Goal: Transaction & Acquisition: Purchase product/service

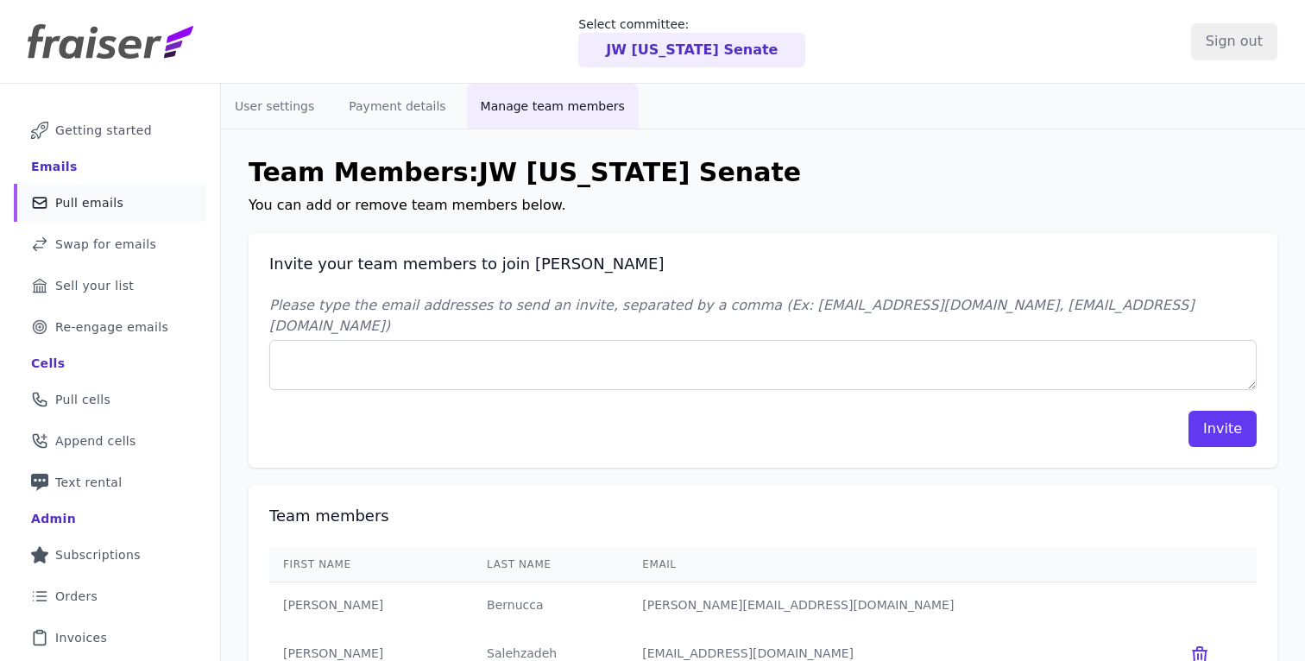
click at [123, 211] on link "Mail Icon Outline of a mail envelope Pull emails" at bounding box center [110, 203] width 193 height 38
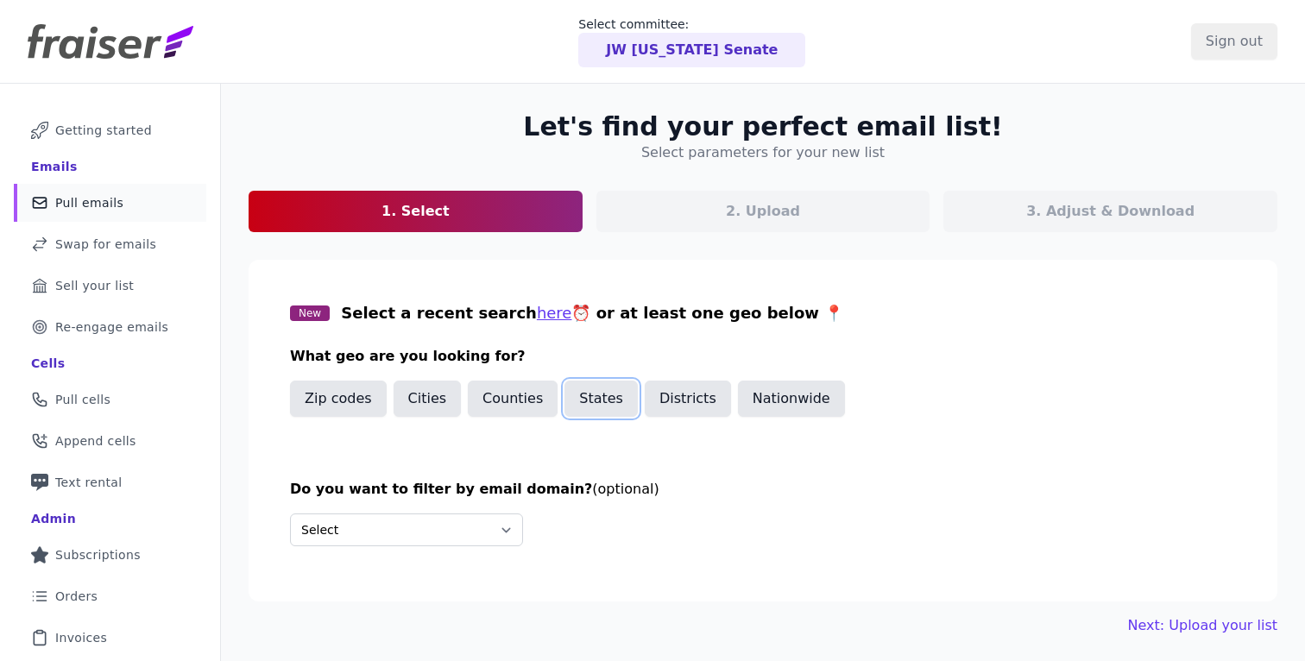
click at [581, 397] on button "States" at bounding box center [601, 399] width 73 height 36
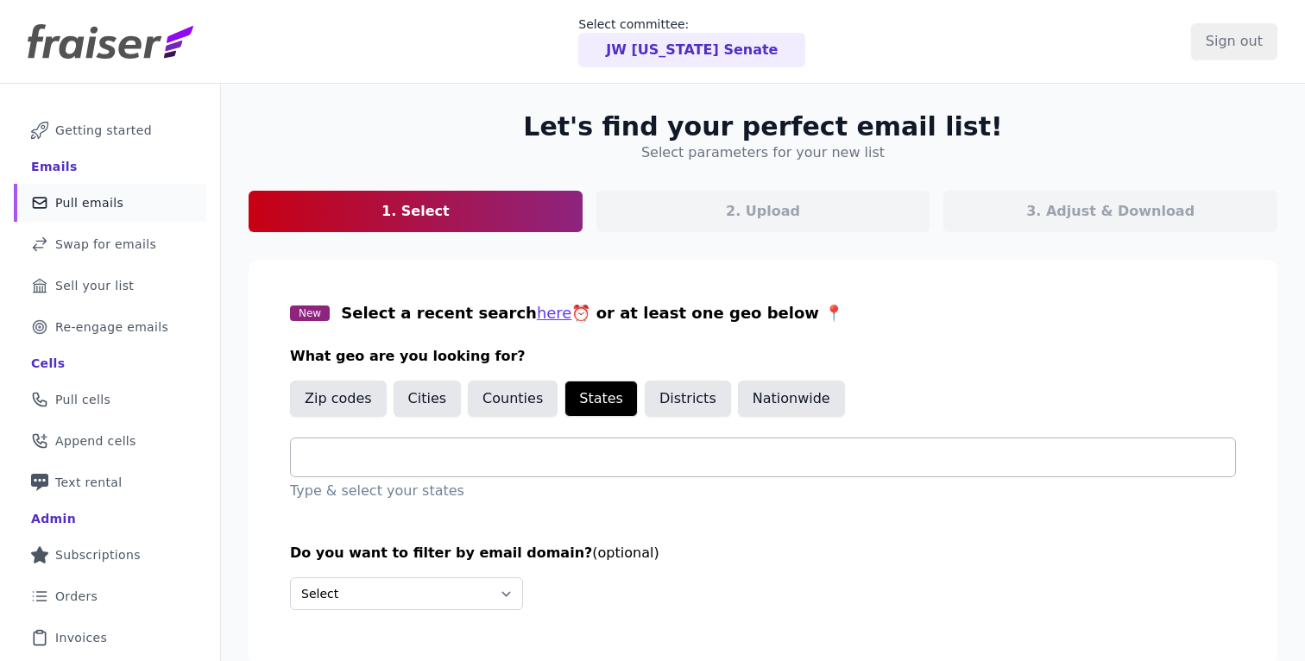
click at [445, 469] on div at bounding box center [770, 458] width 931 height 38
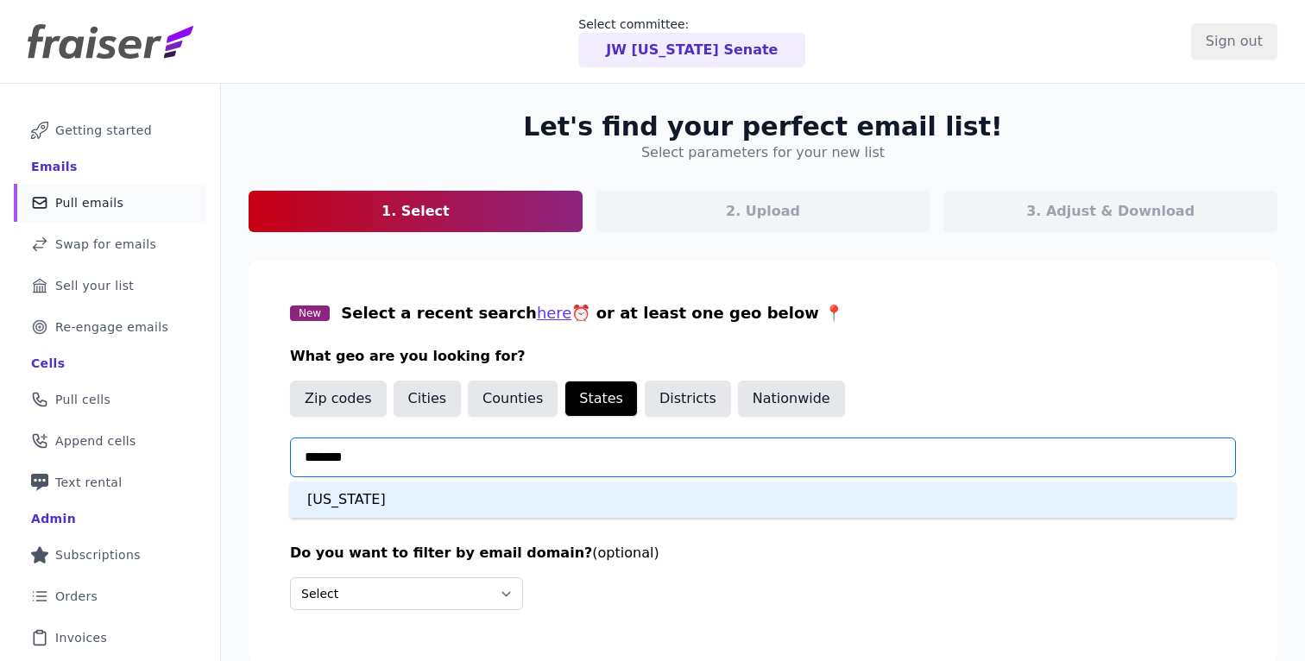
type input "********"
click at [357, 499] on div "Kentucky" at bounding box center [763, 500] width 946 height 36
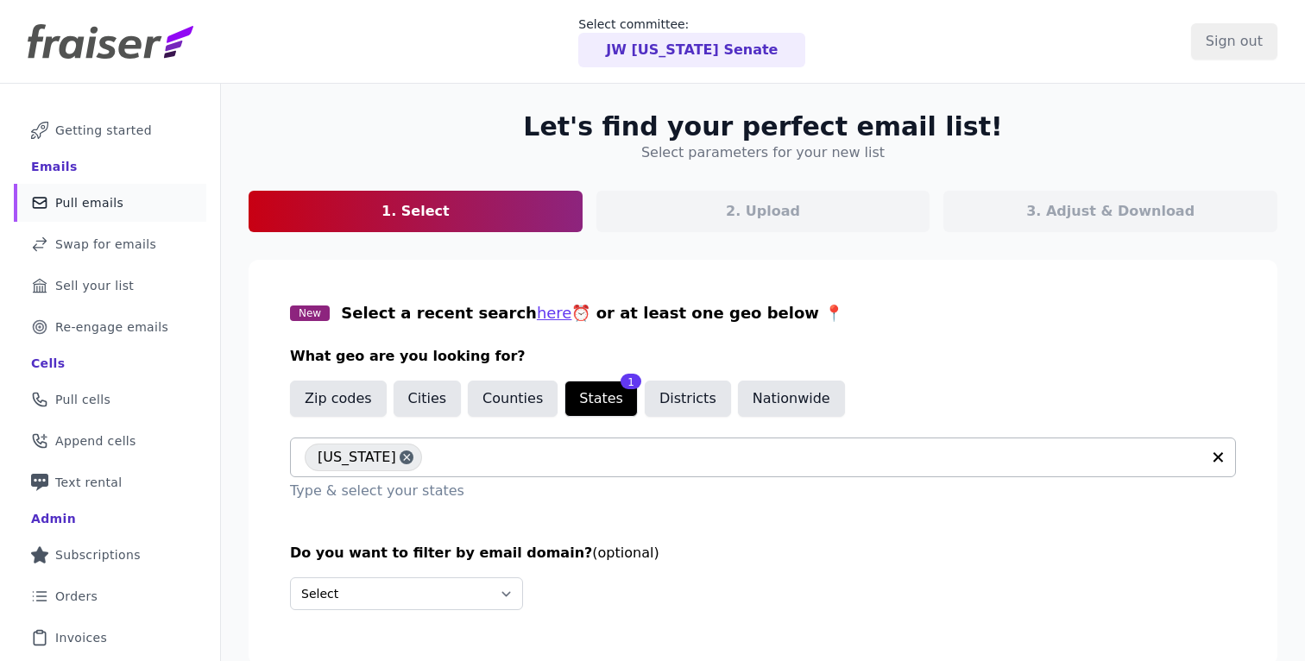
click at [807, 559] on h3 "Do you want to filter by email domain? (optional)" at bounding box center [763, 553] width 946 height 21
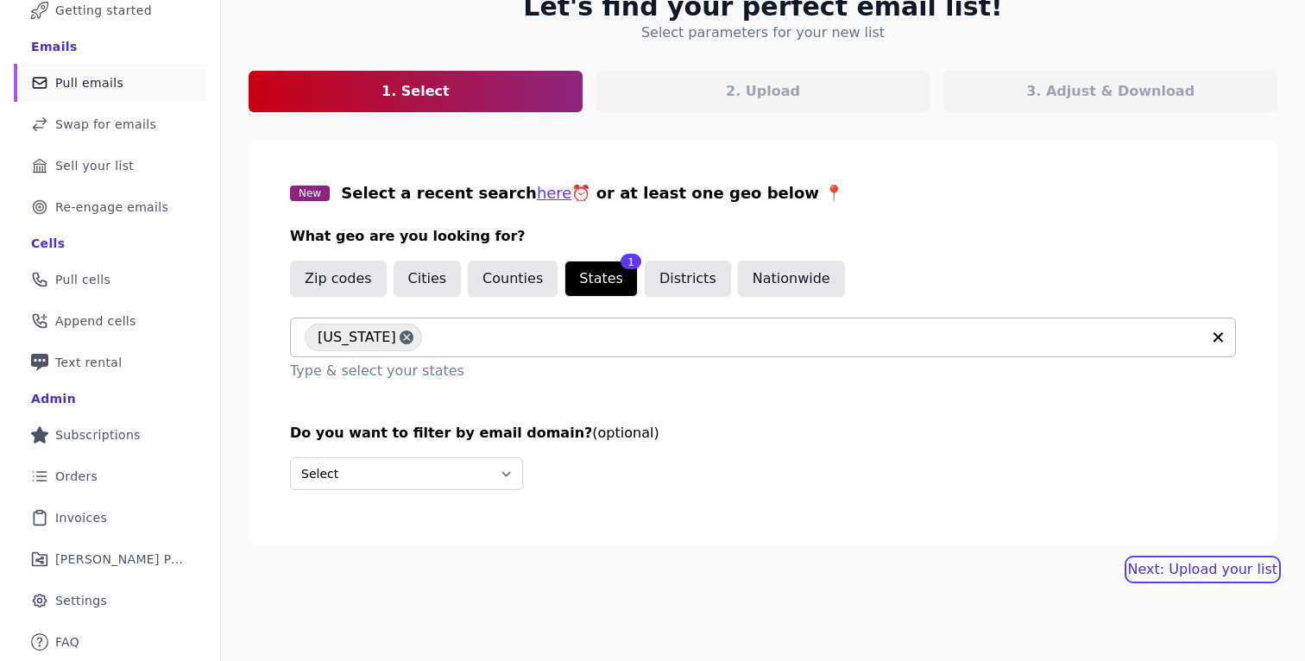
click at [1189, 572] on link "Next: Upload your list" at bounding box center [1202, 569] width 149 height 21
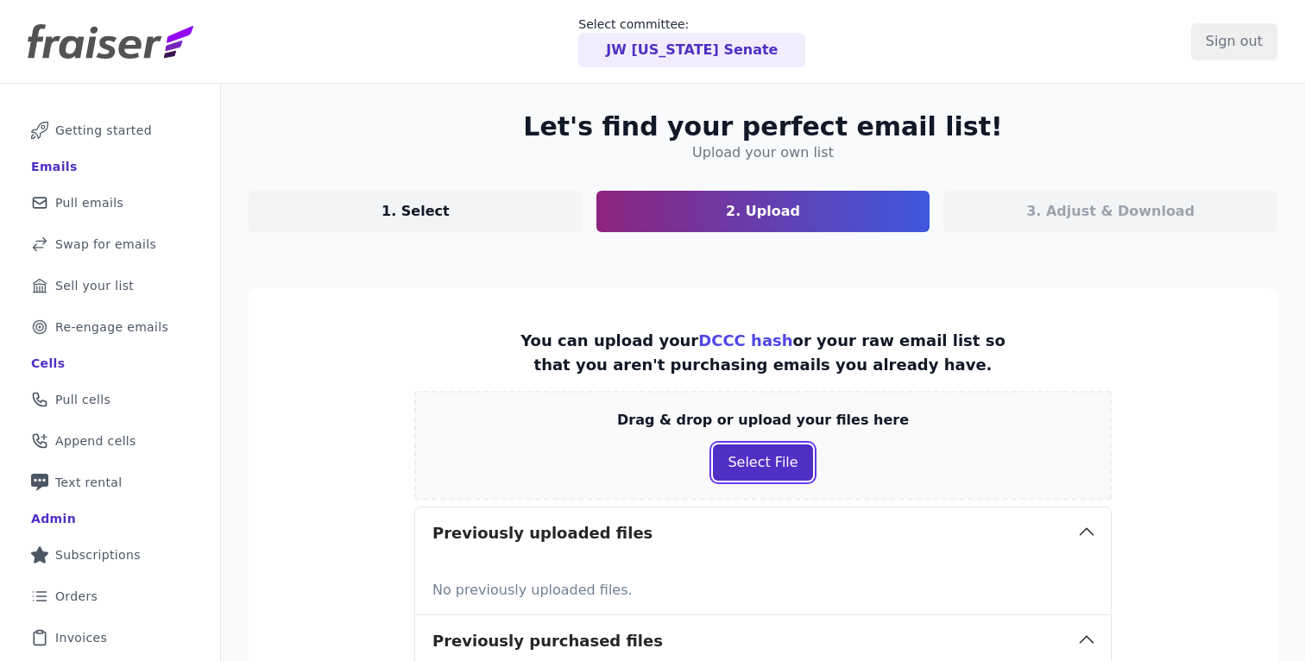
click at [764, 471] on button "Select File" at bounding box center [762, 463] width 99 height 36
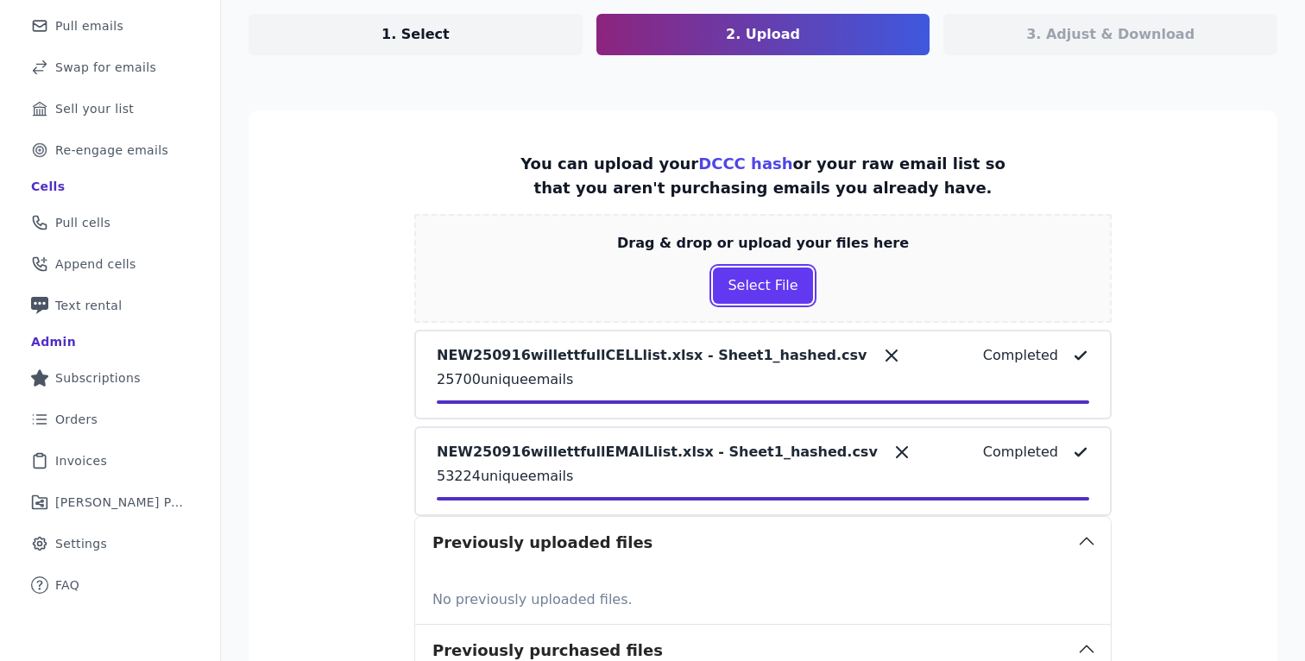
scroll to position [449, 0]
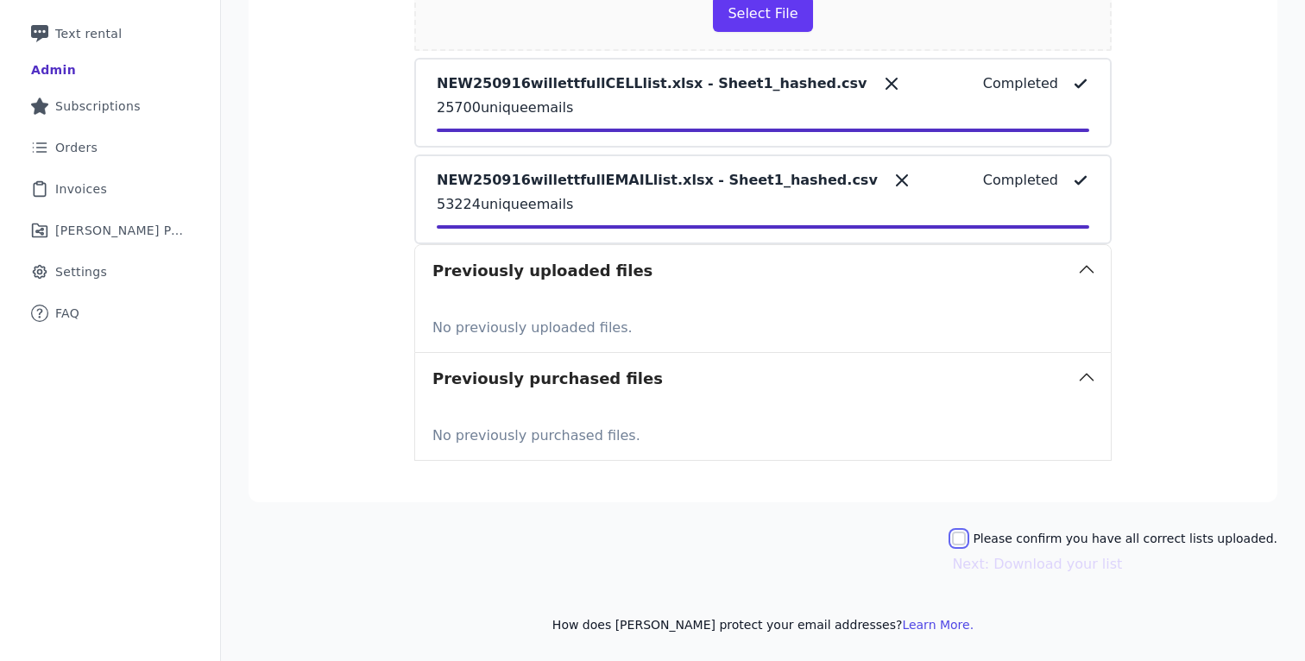
click at [966, 538] on input "Please confirm you have all correct lists uploaded." at bounding box center [959, 539] width 14 height 14
checkbox input "true"
click at [1059, 569] on button "Next: Download your list" at bounding box center [1037, 564] width 170 height 21
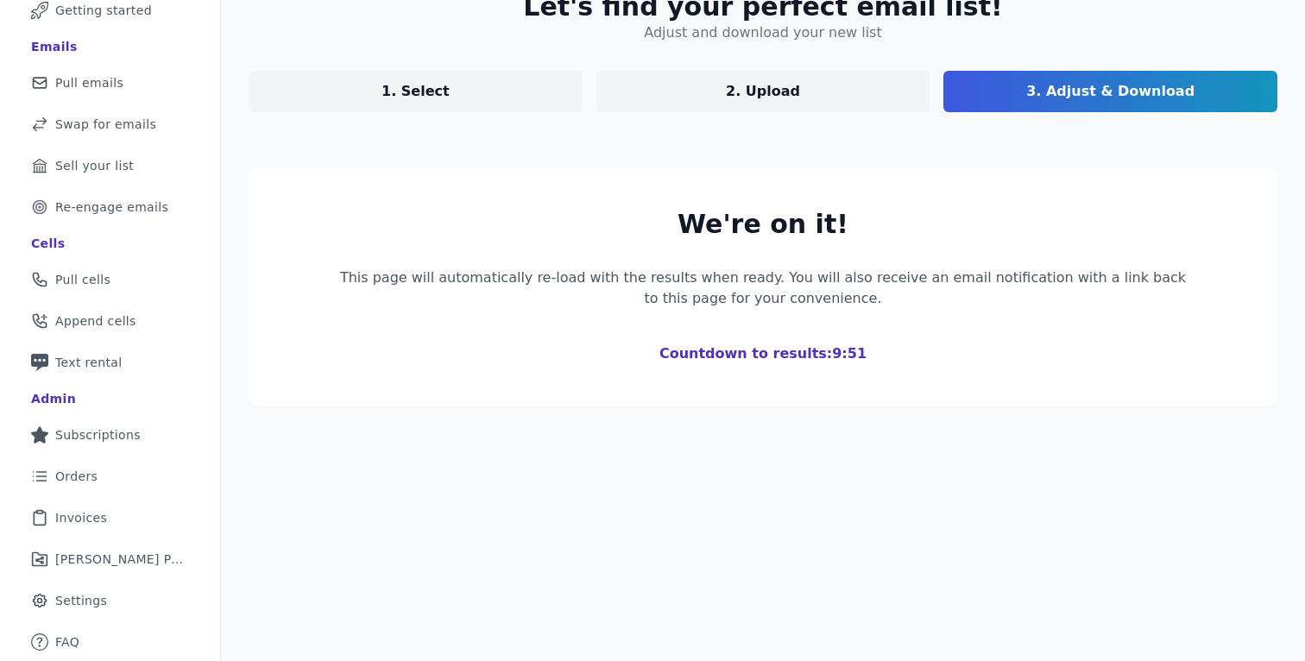
scroll to position [312, 0]
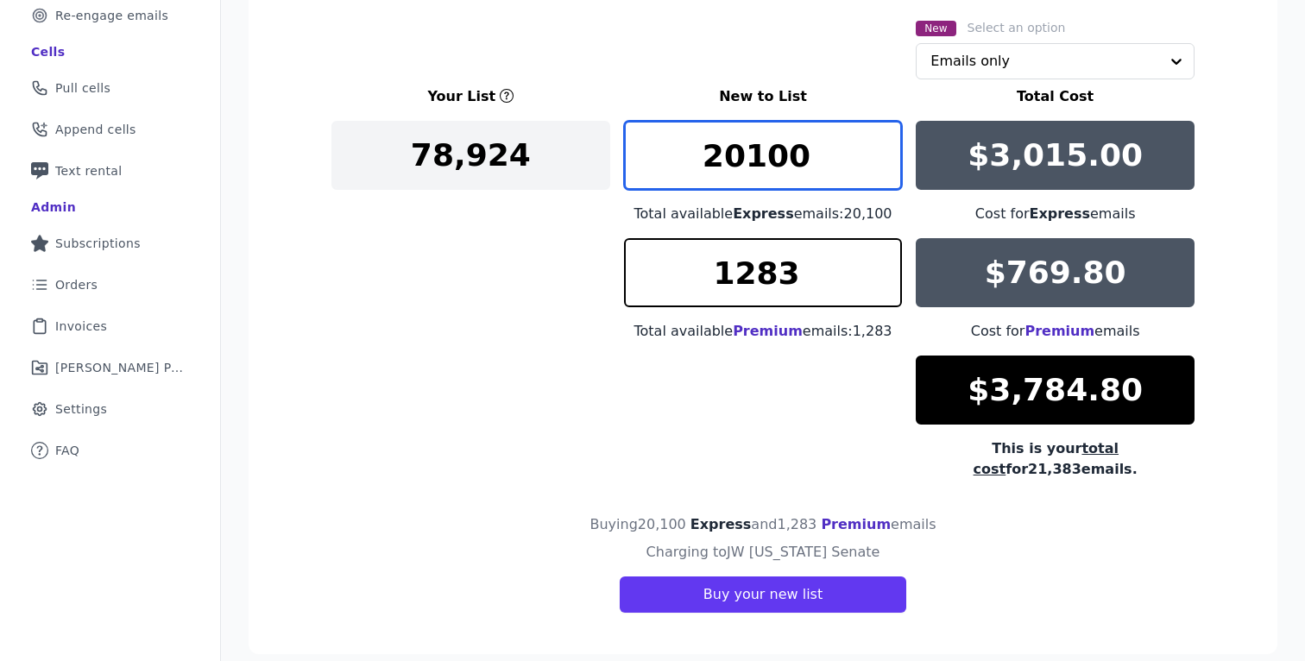
click at [798, 152] on input "20100" at bounding box center [763, 155] width 279 height 69
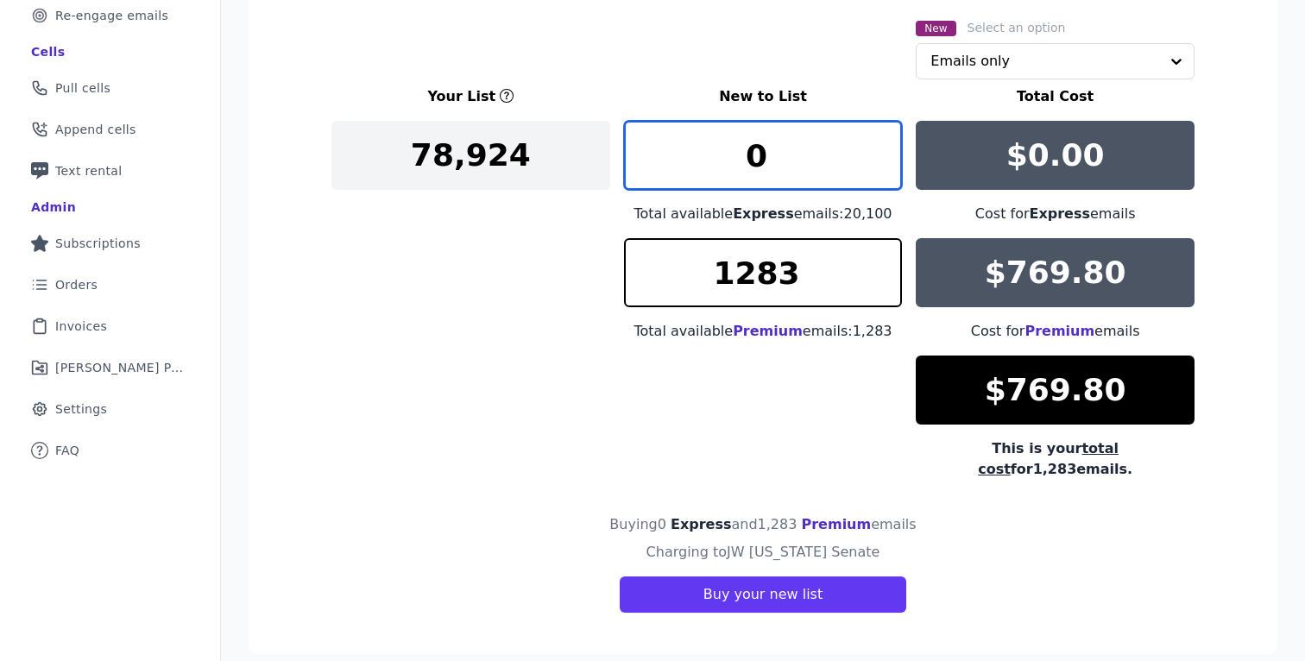
type input "0"
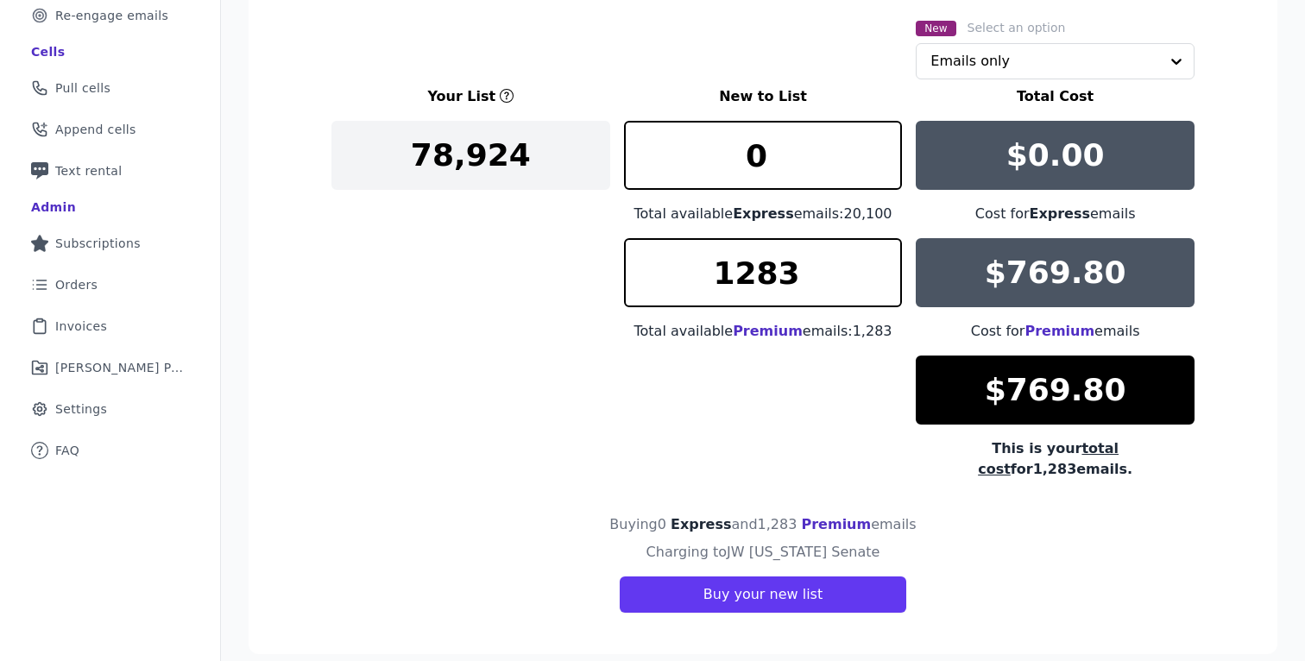
click at [473, 515] on div "Buying 0 Express and 1,283 Premium emails" at bounding box center [763, 529] width 863 height 28
click at [975, 66] on input "text" at bounding box center [1045, 61] width 229 height 35
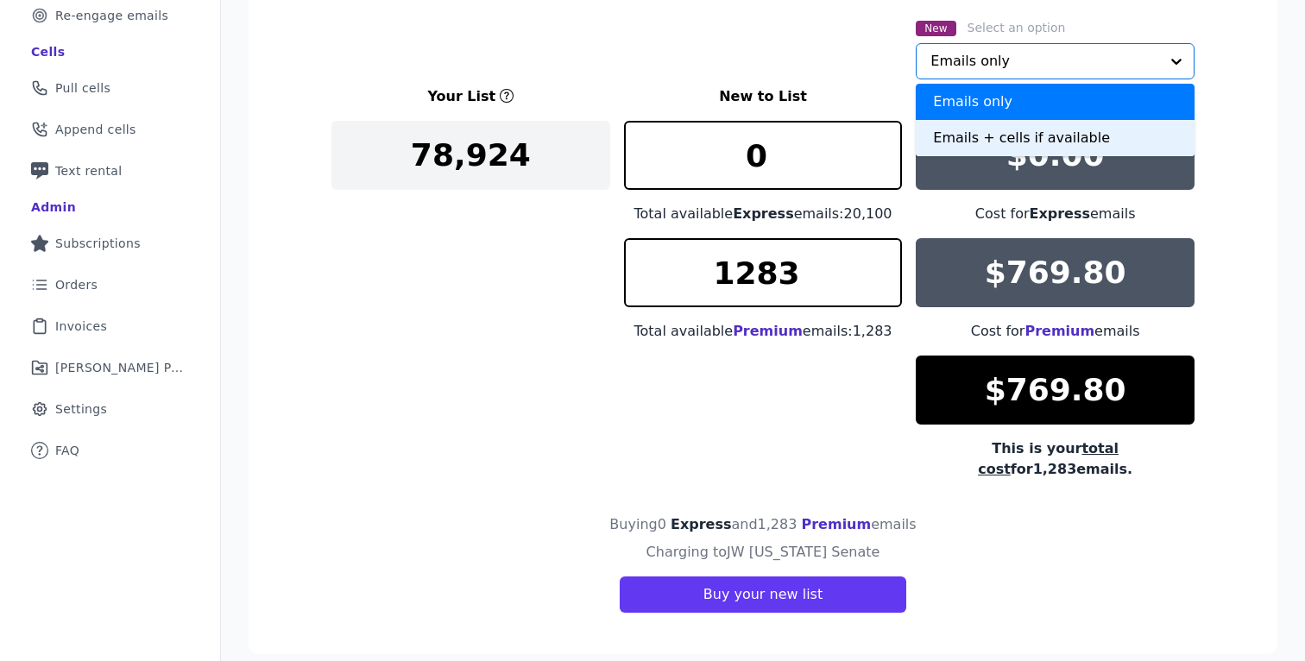
click at [987, 136] on div "Emails + cells if available" at bounding box center [1055, 138] width 279 height 36
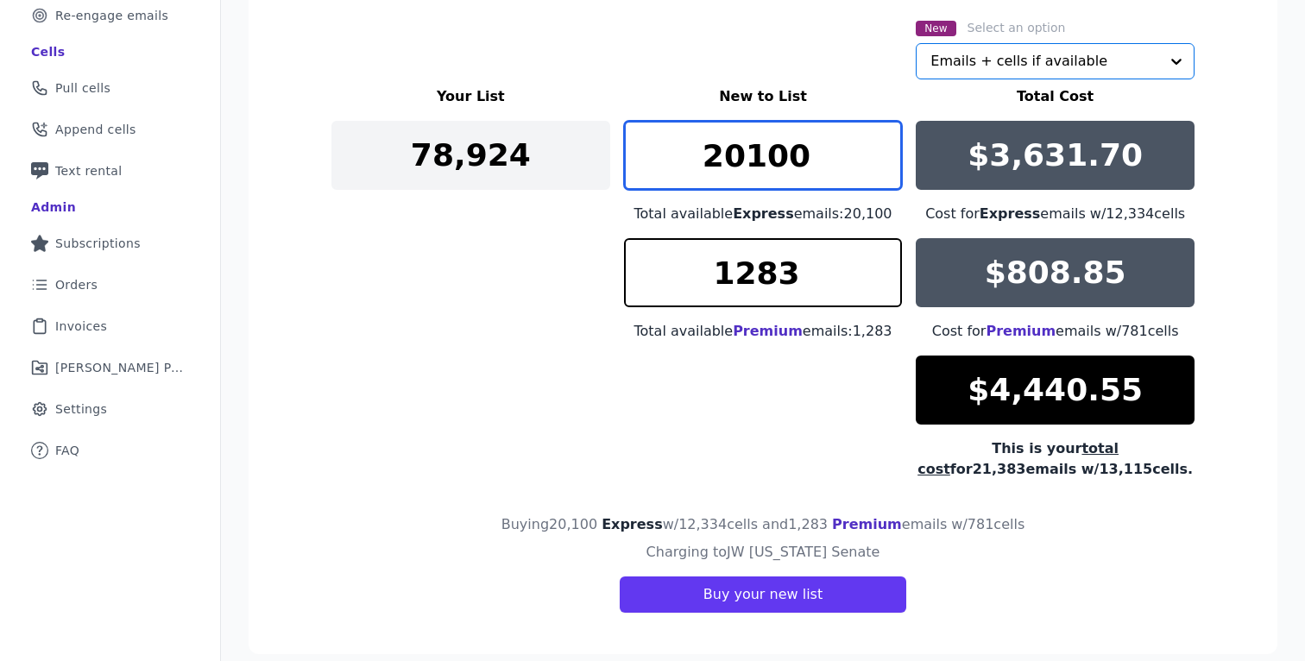
click at [770, 172] on input "20100" at bounding box center [763, 155] width 279 height 69
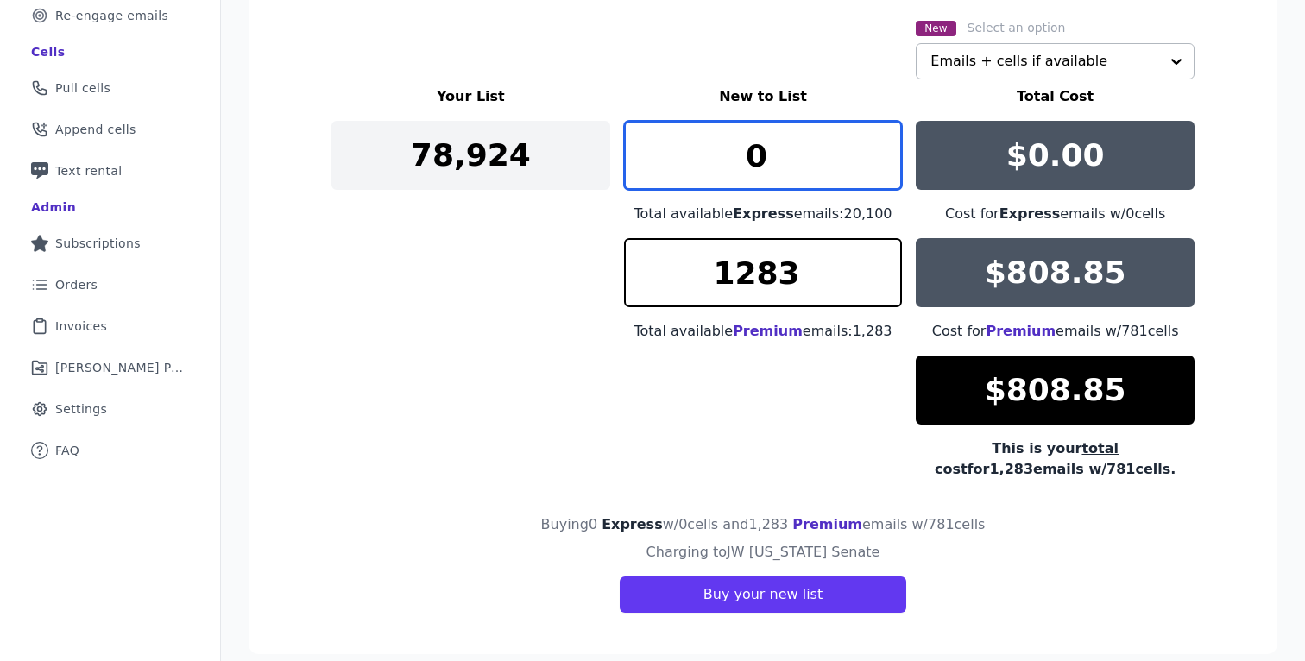
type input "0"
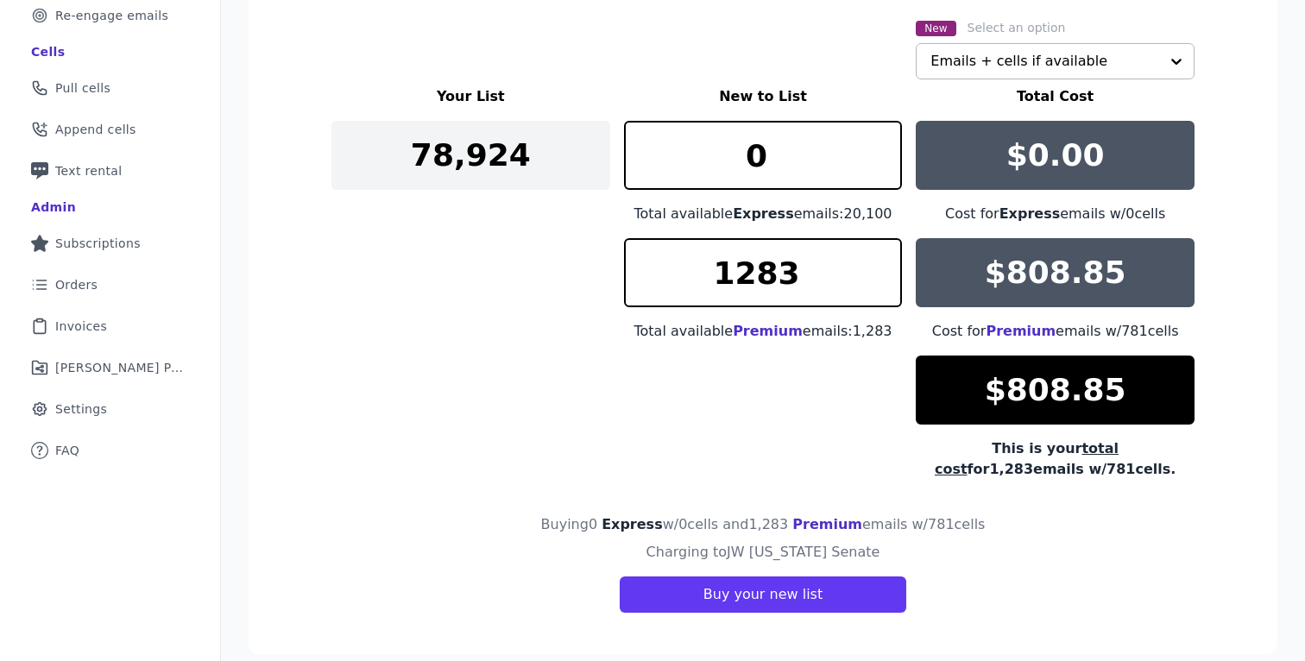
click at [595, 392] on div "Your List New to List Total Cost 78,924 0 Total available Express emails: 20,10…" at bounding box center [763, 283] width 863 height 394
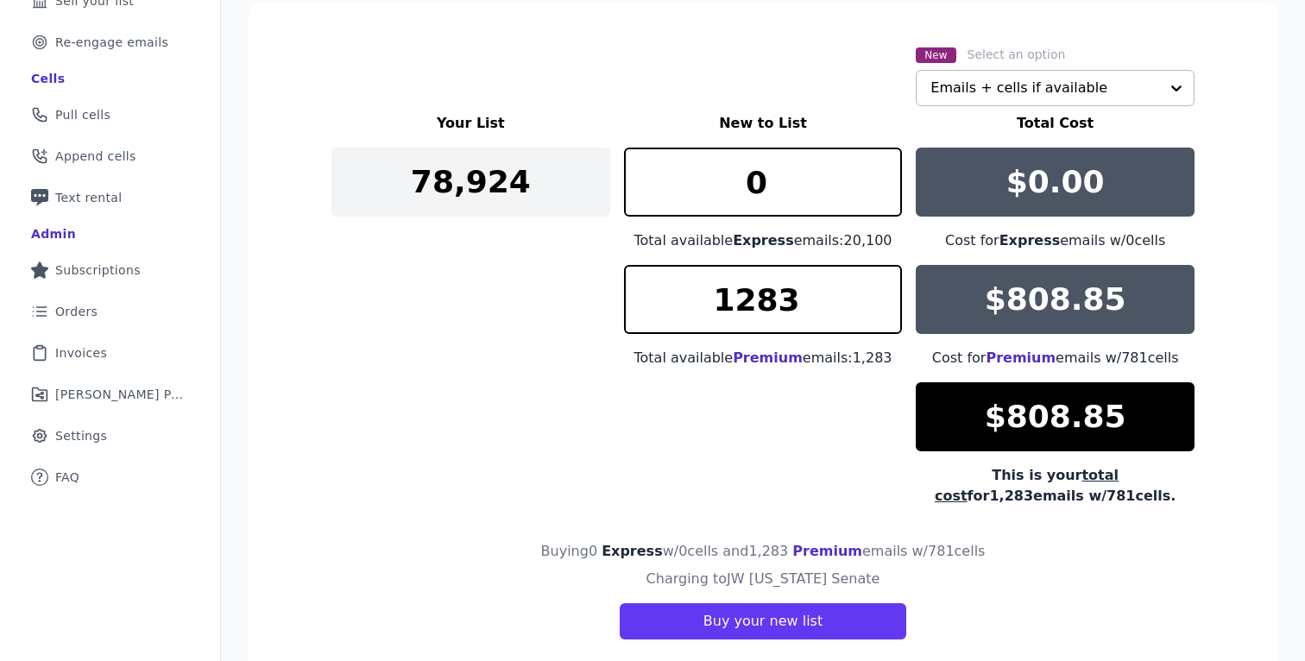
scroll to position [332, 0]
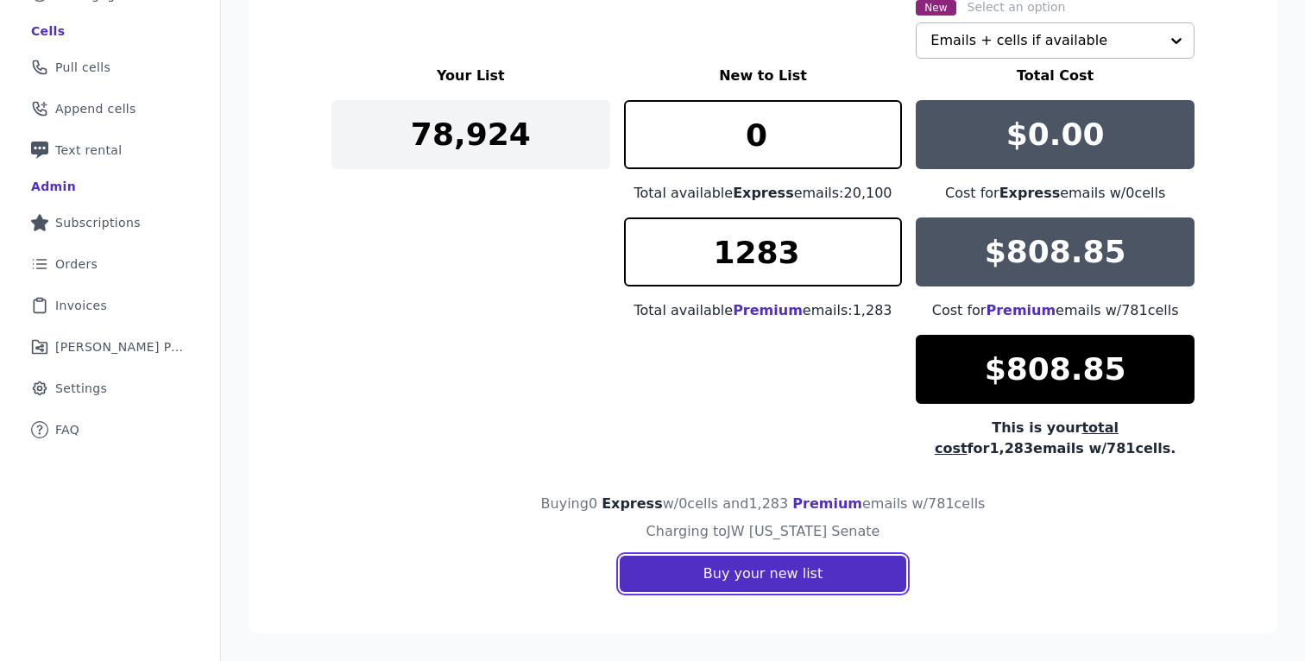
click at [743, 585] on button "Buy your new list" at bounding box center [763, 574] width 287 height 36
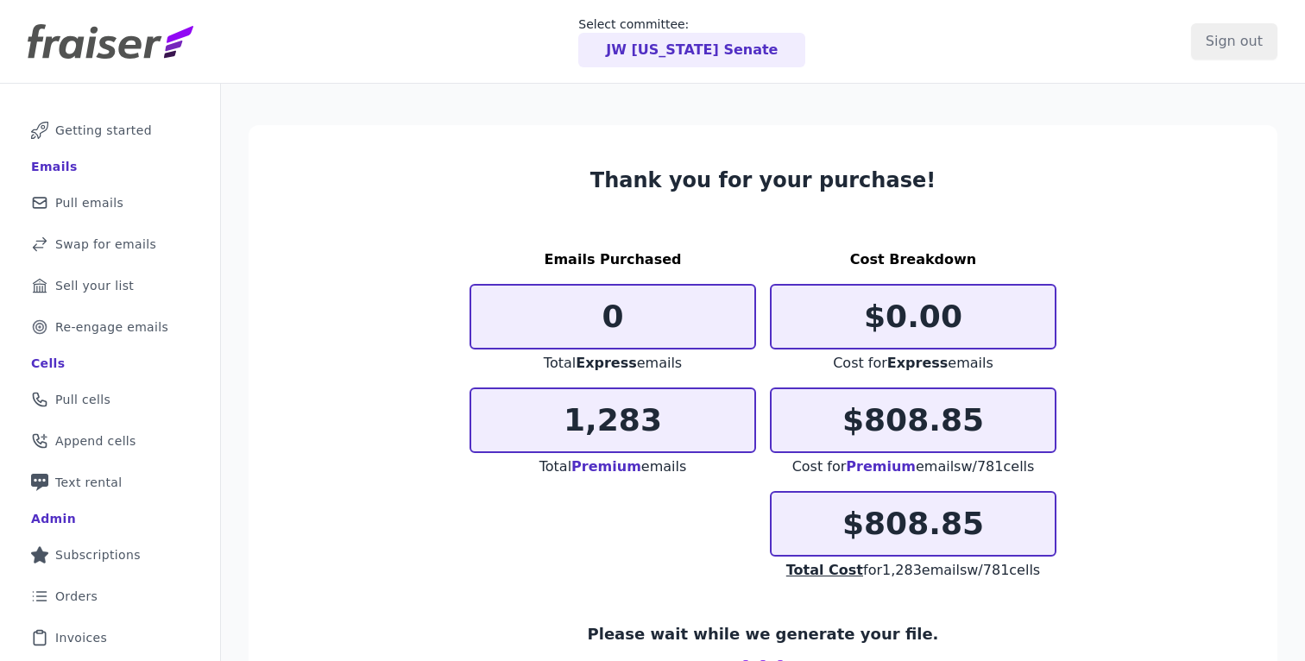
scroll to position [120, 0]
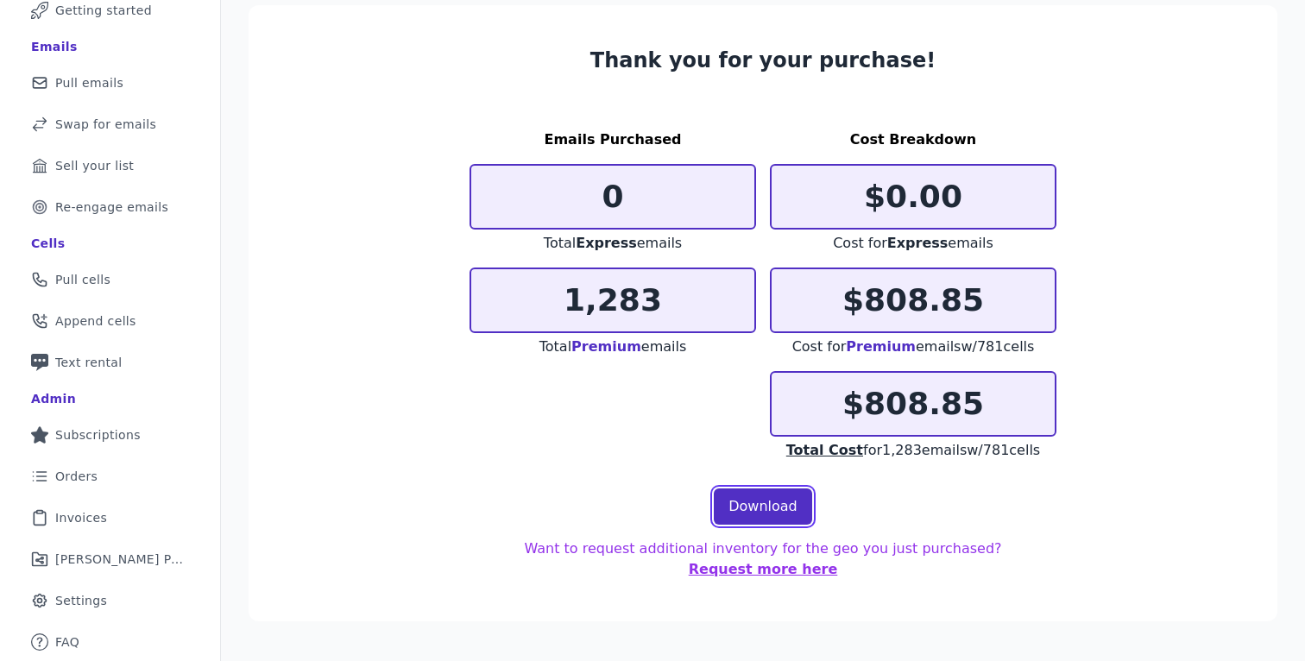
click at [767, 502] on link "Download" at bounding box center [763, 507] width 98 height 36
click at [194, 130] on link "Swap Icon Outline of a swap Swap for emails" at bounding box center [110, 124] width 193 height 38
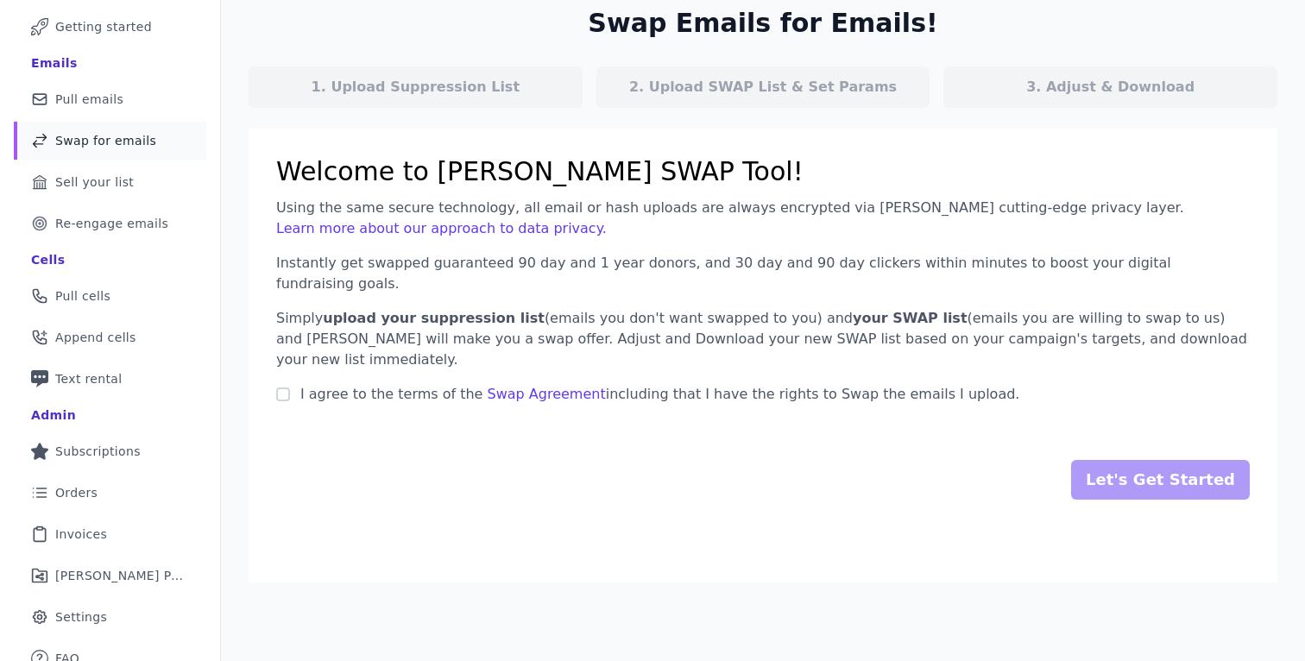
scroll to position [109, 0]
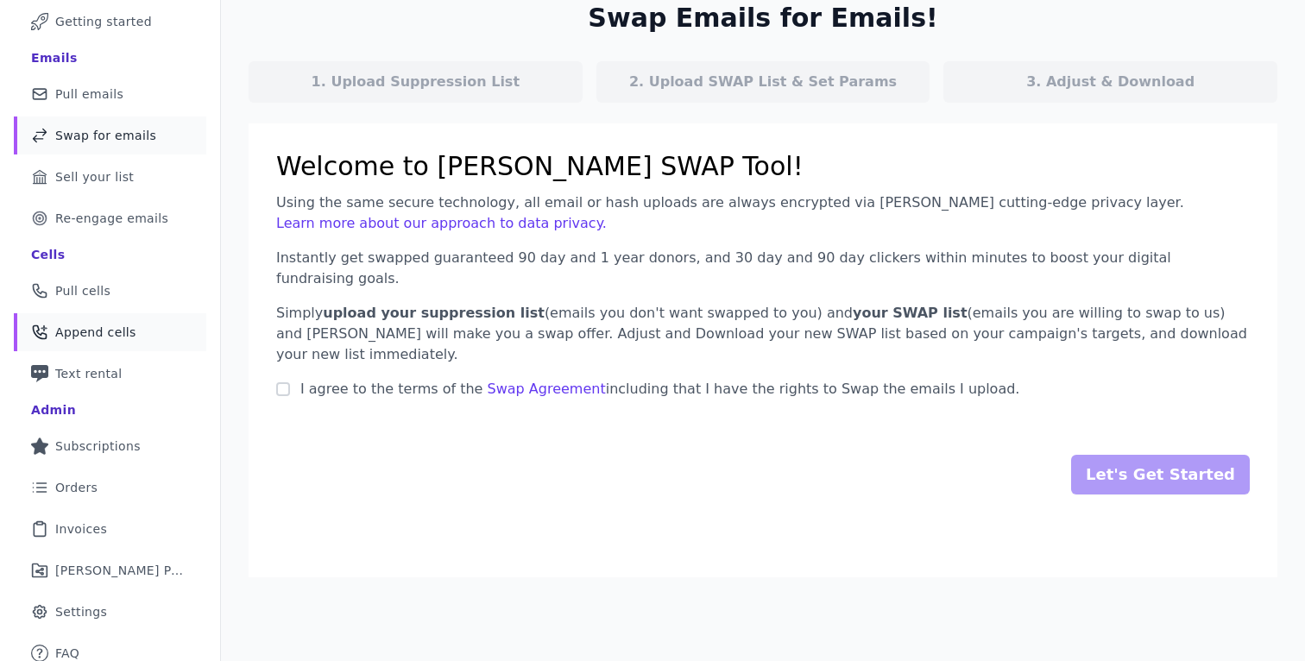
click at [72, 332] on span "Append cells" at bounding box center [95, 332] width 81 height 17
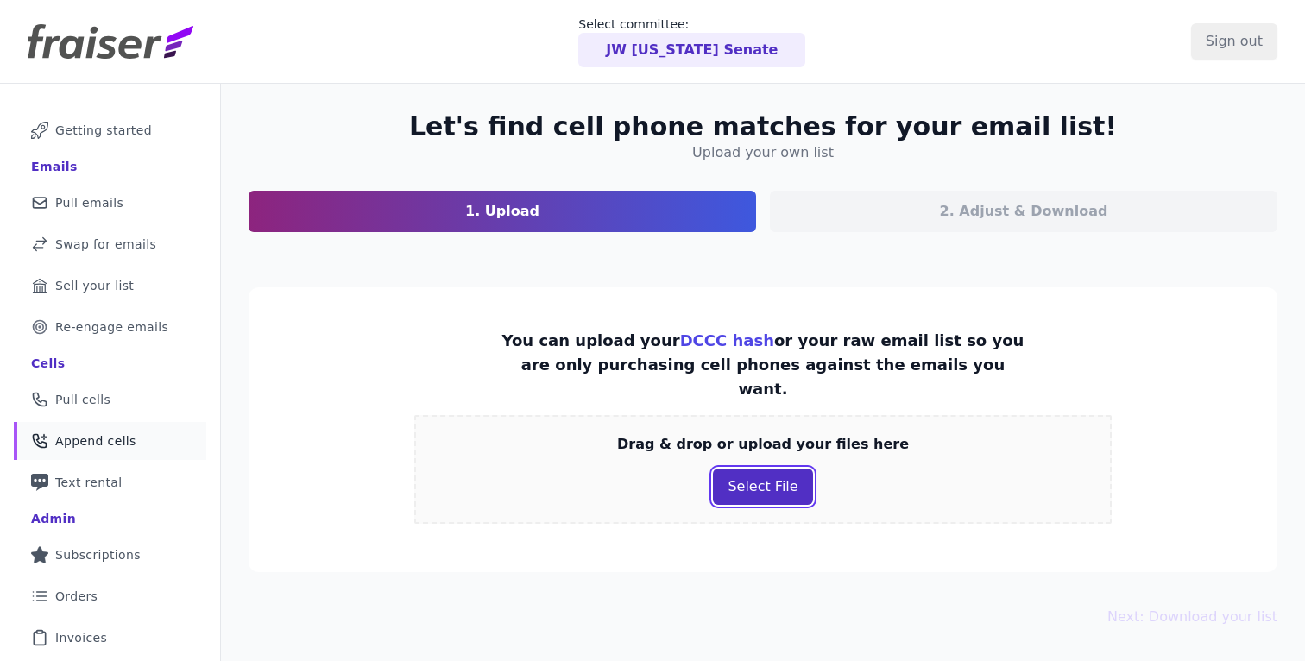
click at [756, 469] on button "Select File" at bounding box center [762, 487] width 99 height 36
click at [751, 469] on button "Select File" at bounding box center [762, 487] width 99 height 36
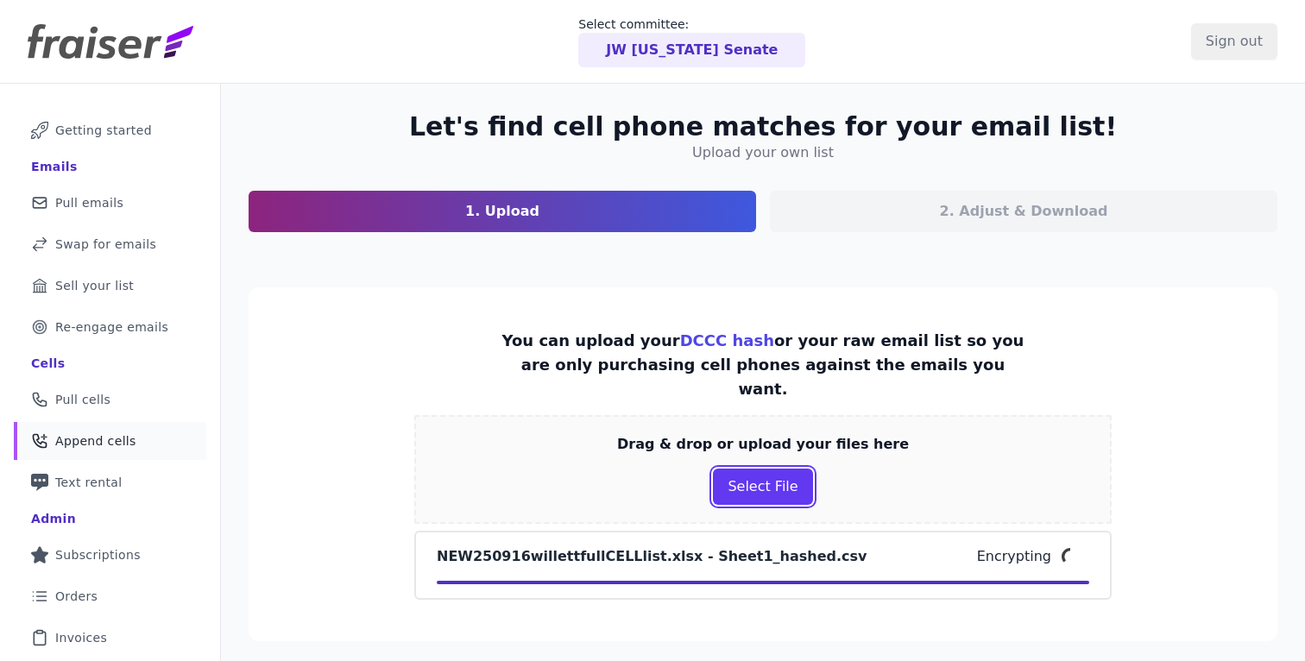
scroll to position [120, 0]
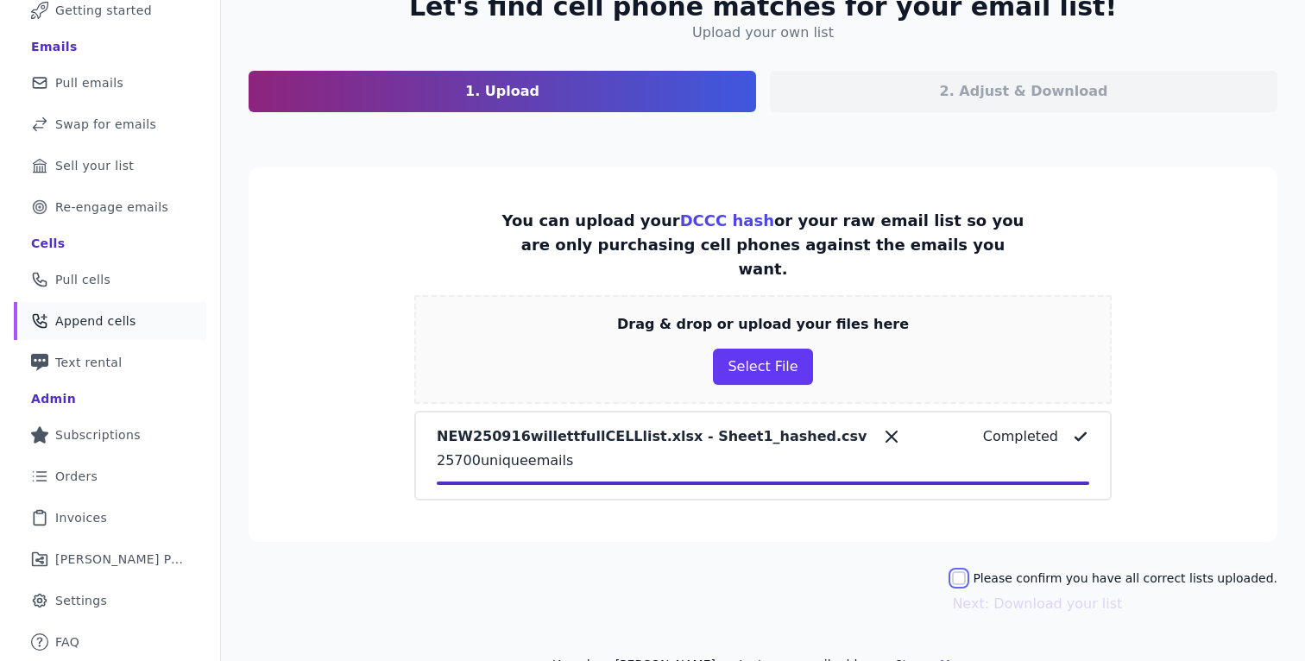
click at [966, 572] on input "Please confirm you have all correct lists uploaded." at bounding box center [959, 579] width 14 height 14
checkbox input "true"
click at [1018, 594] on button "Next: Download your list" at bounding box center [1037, 604] width 170 height 21
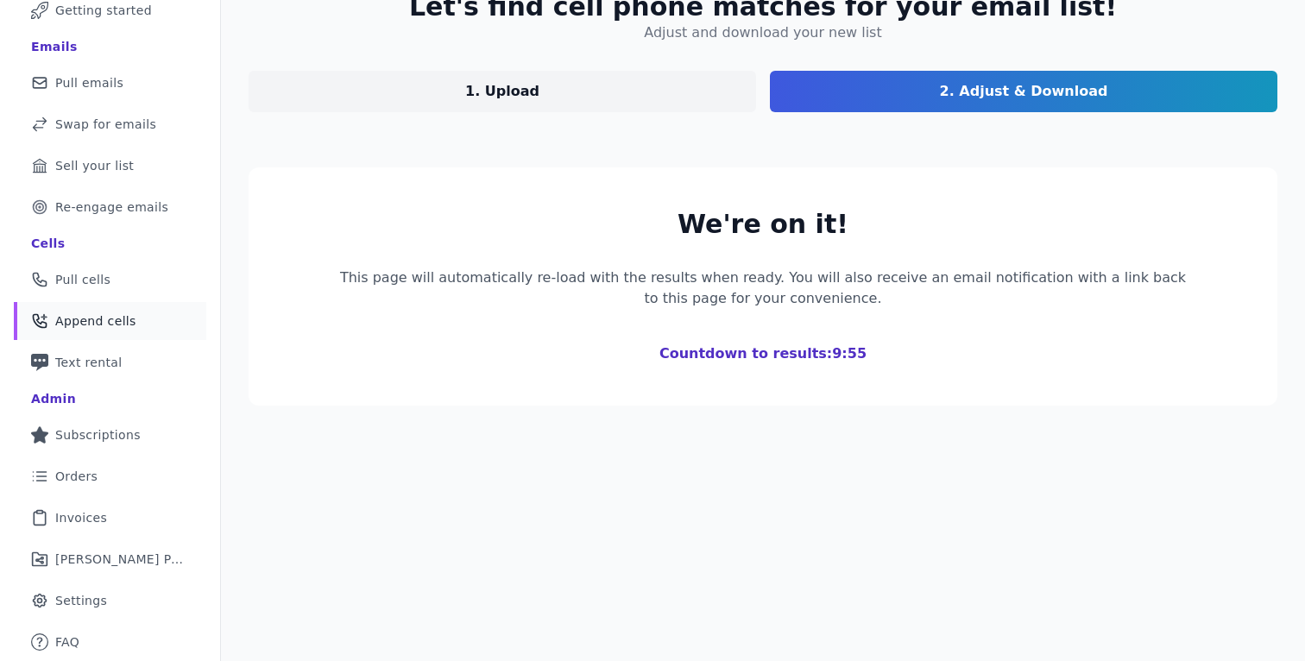
click at [152, 326] on link "Phone Icon with a plus sign Outline of a phone with a plus sign Append cells" at bounding box center [110, 321] width 193 height 38
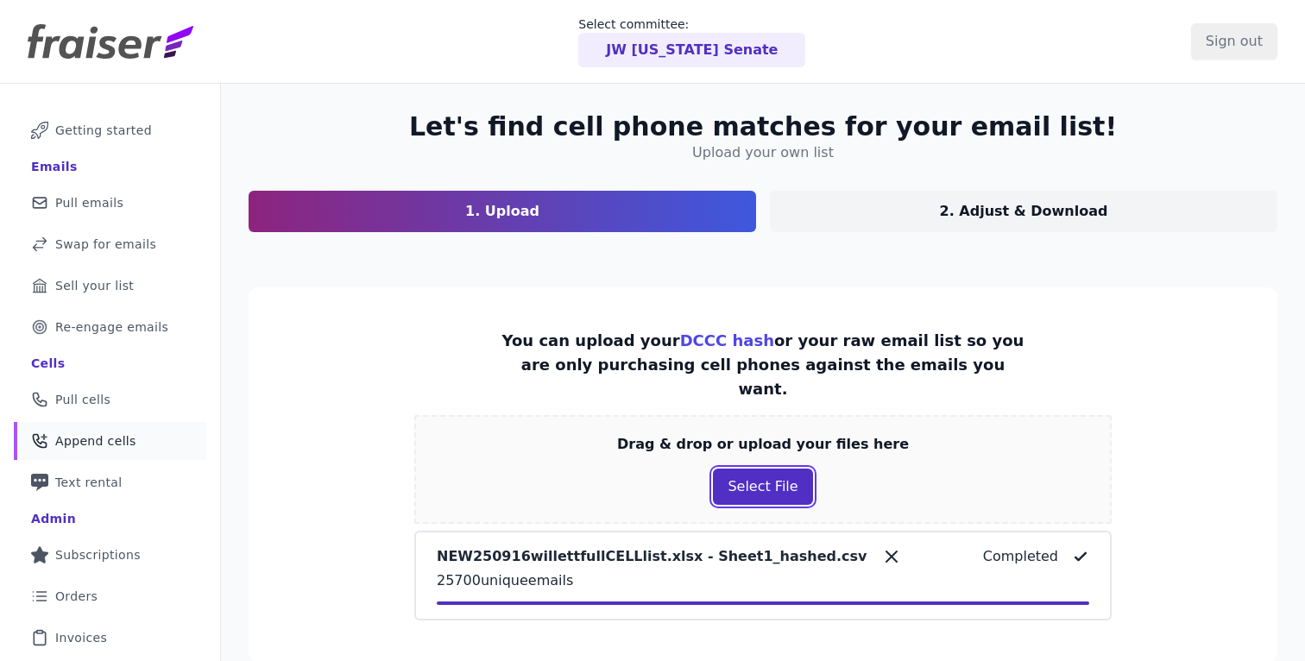
click at [774, 469] on button "Select File" at bounding box center [762, 487] width 99 height 36
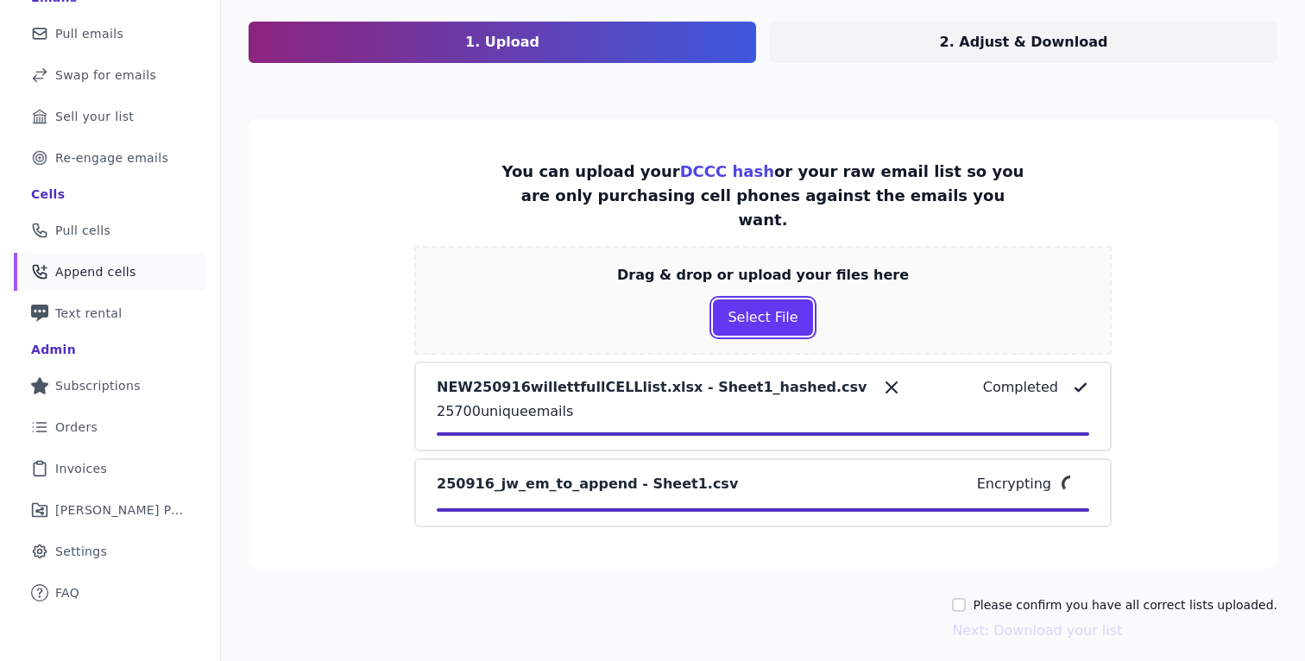
scroll to position [179, 0]
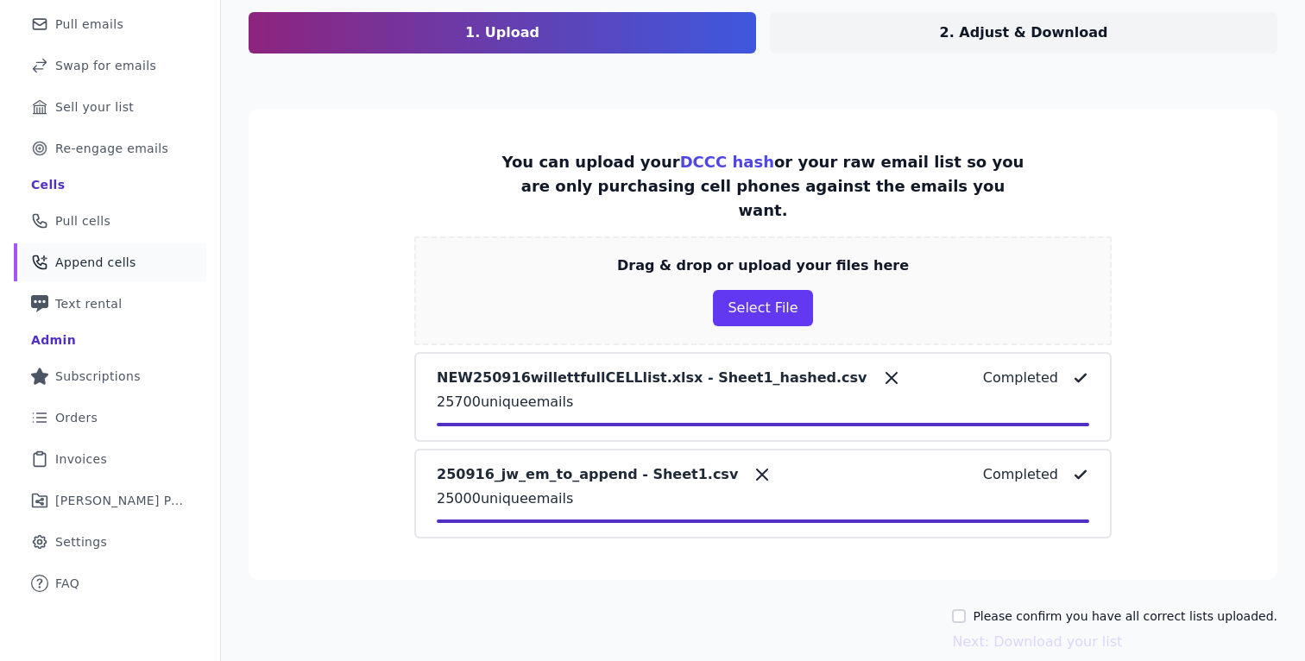
click at [882, 368] on icon at bounding box center [892, 378] width 21 height 21
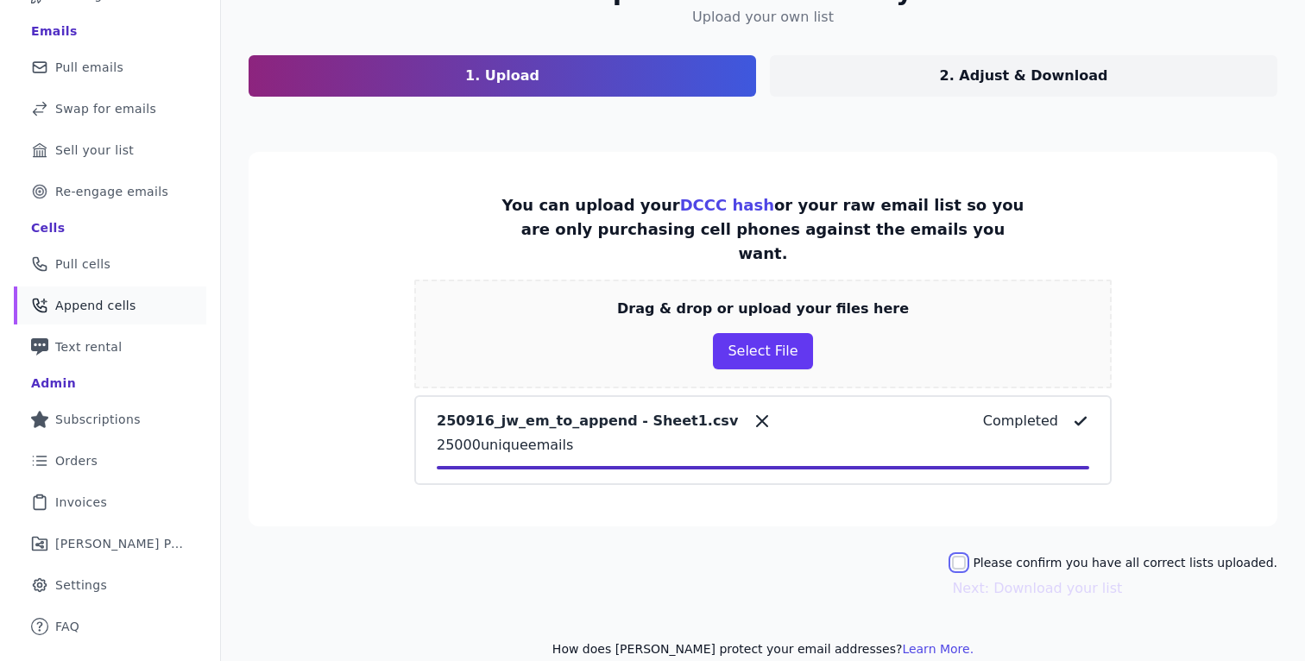
click at [966, 556] on input "Please confirm you have all correct lists uploaded." at bounding box center [959, 563] width 14 height 14
checkbox input "true"
click at [1004, 578] on button "Next: Download your list" at bounding box center [1037, 588] width 170 height 21
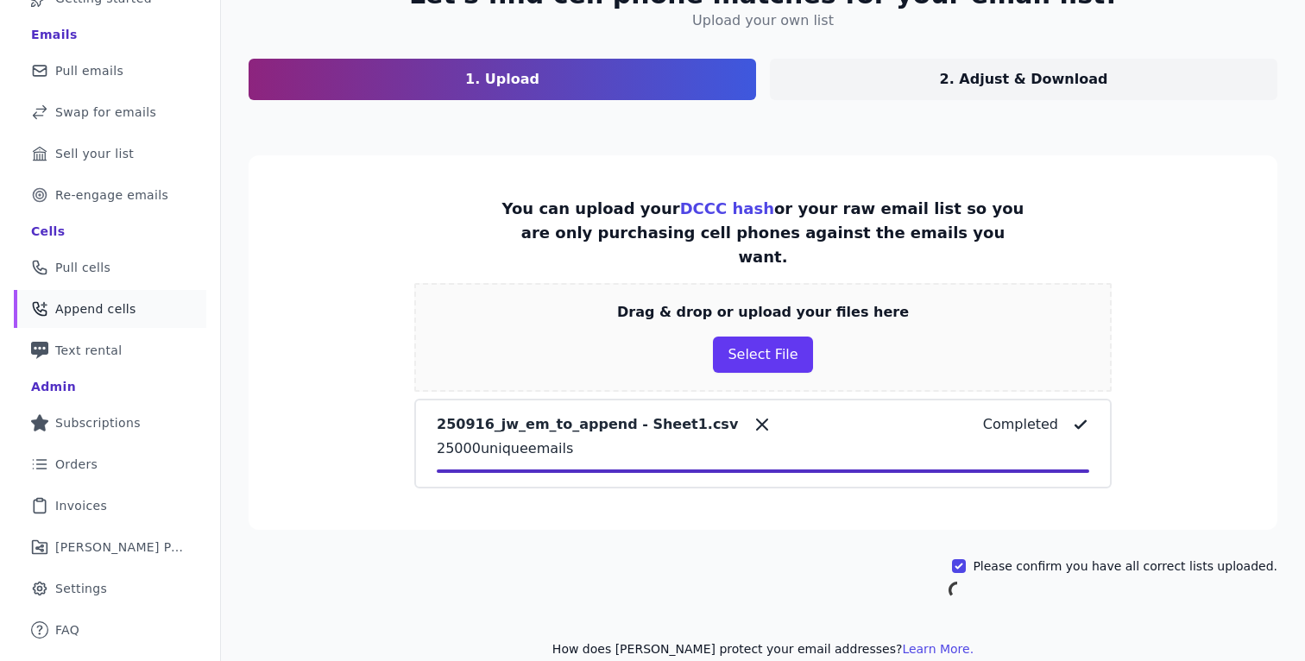
scroll to position [120, 0]
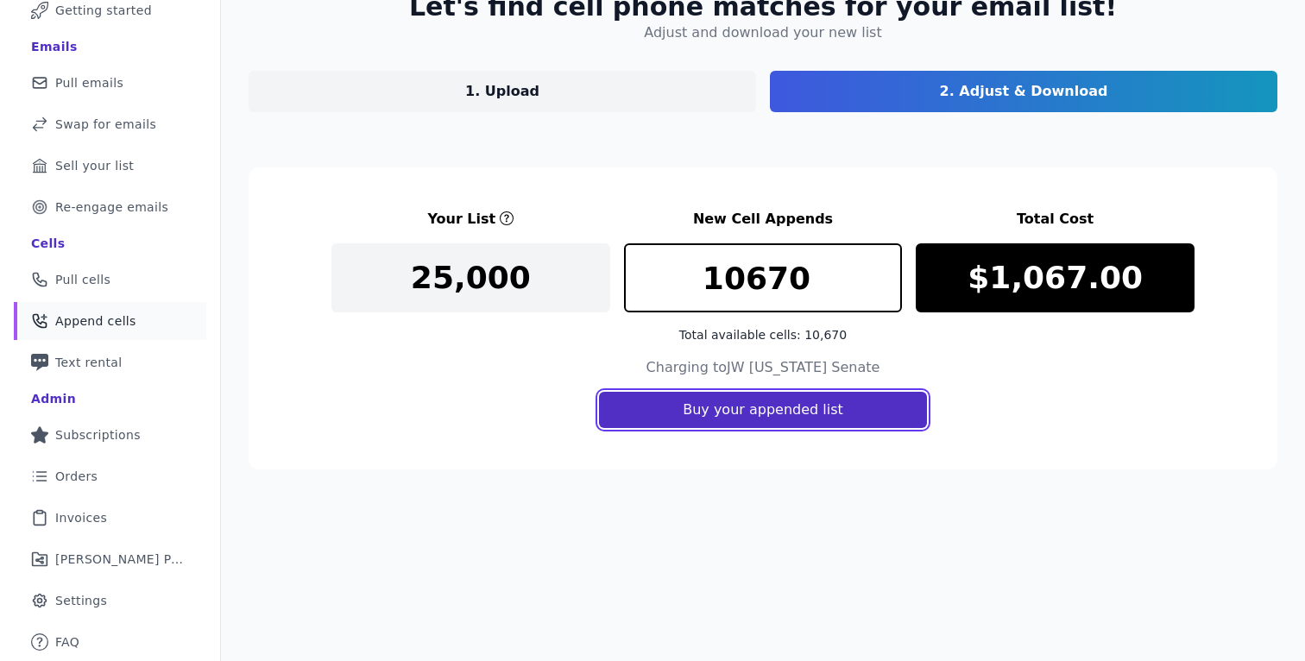
click at [742, 415] on button "Buy your appended list" at bounding box center [763, 410] width 328 height 36
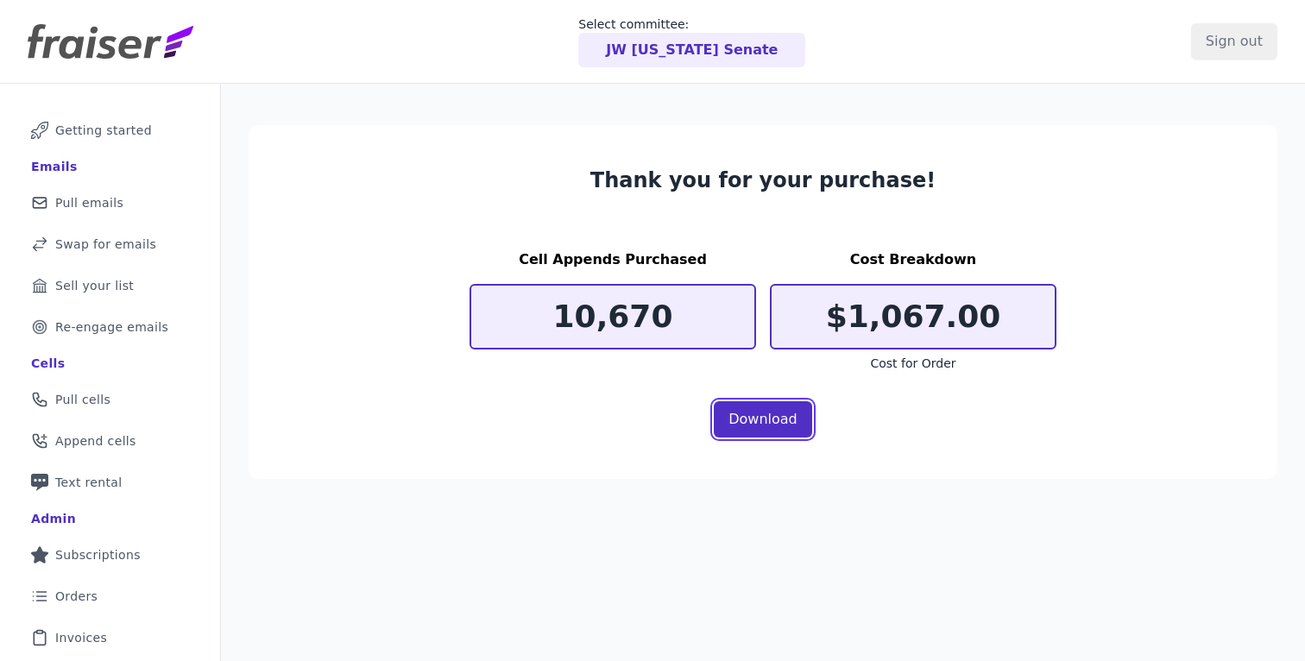
click at [758, 424] on link "Download" at bounding box center [763, 419] width 98 height 36
